Goal: Navigation & Orientation: Find specific page/section

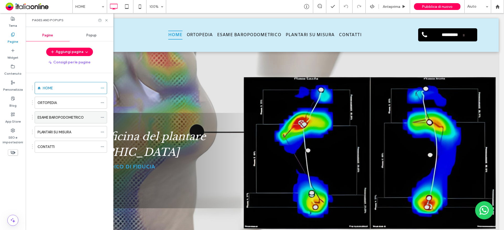
click at [104, 118] on use at bounding box center [102, 117] width 3 height 1
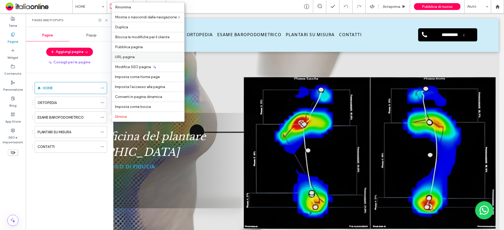
click at [127, 57] on span "URL pagina" at bounding box center [125, 57] width 20 height 4
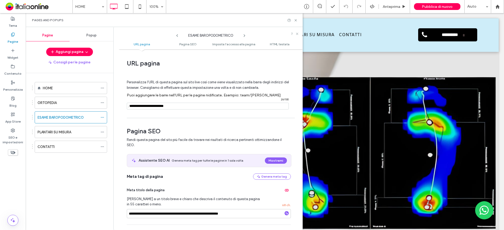
click at [245, 36] on icon at bounding box center [244, 36] width 4 height 4
click at [294, 21] on icon at bounding box center [296, 20] width 4 height 4
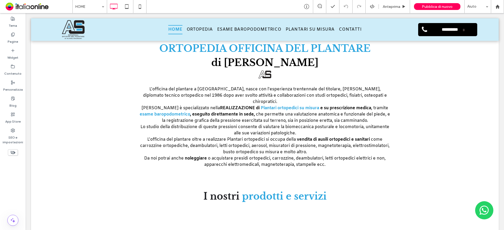
scroll to position [236, 0]
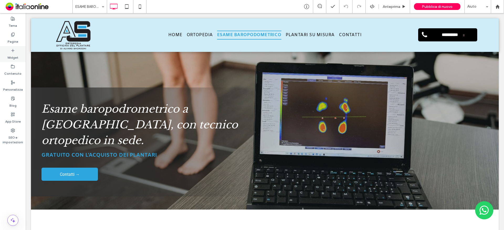
drag, startPoint x: 16, startPoint y: 38, endPoint x: 22, endPoint y: 61, distance: 24.3
click at [16, 38] on label "Pagine" at bounding box center [13, 40] width 10 height 7
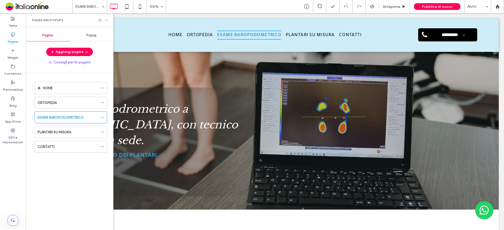
click at [105, 21] on icon at bounding box center [106, 20] width 4 height 4
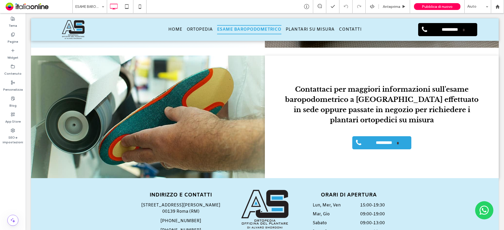
scroll to position [687, 0]
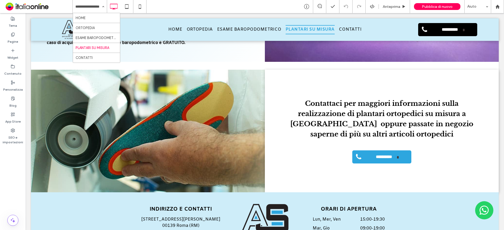
scroll to position [676, 0]
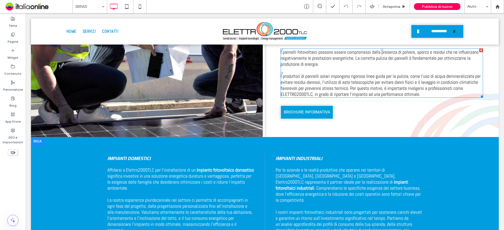
scroll to position [630, 0]
